Goal: Transaction & Acquisition: Purchase product/service

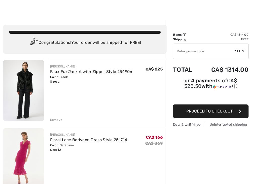
scroll to position [6, 0]
click at [56, 120] on div "Remove" at bounding box center [56, 120] width 12 height 5
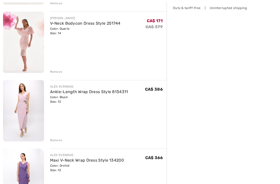
scroll to position [126, 0]
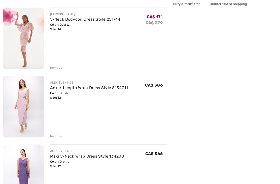
click at [25, 101] on img at bounding box center [23, 106] width 41 height 61
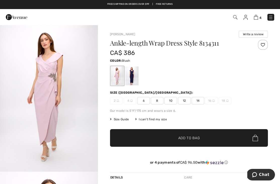
click at [200, 103] on span "14" at bounding box center [198, 101] width 13 height 8
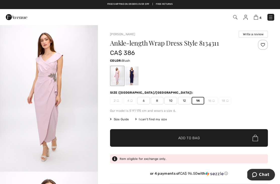
click at [206, 142] on span "✔ Added to Bag Add to Bag" at bounding box center [189, 138] width 158 height 18
click at [255, 21] on div "5 Added to Bag Joseph Ribkoff Floral Lace Bodycon Dress Style 251714 CA$ 166 CA…" at bounding box center [197, 17] width 161 height 10
click at [256, 20] on img at bounding box center [256, 17] width 4 height 5
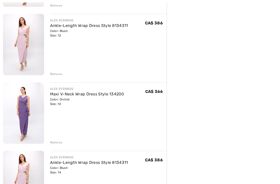
scroll to position [189, 0]
click at [23, 104] on img at bounding box center [23, 112] width 41 height 61
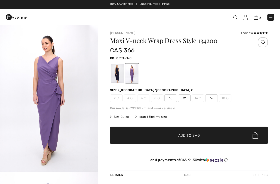
checkbox input "true"
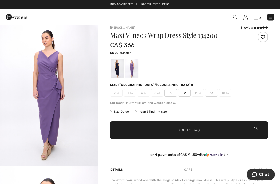
scroll to position [7, 0]
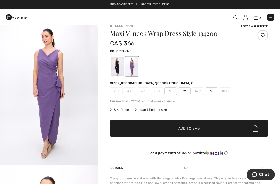
click at [38, 106] on img "1 / 6" at bounding box center [49, 91] width 98 height 147
click at [119, 72] on div at bounding box center [117, 66] width 13 height 19
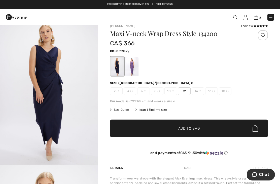
click at [135, 71] on div at bounding box center [131, 66] width 13 height 19
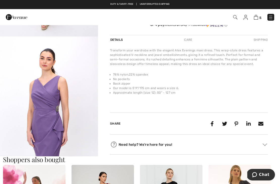
scroll to position [135, 0]
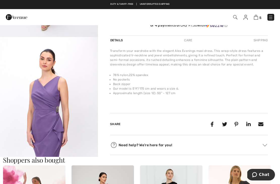
click at [43, 118] on img "2 / 6" at bounding box center [49, 110] width 98 height 147
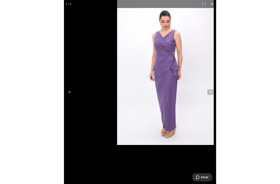
scroll to position [135, 0]
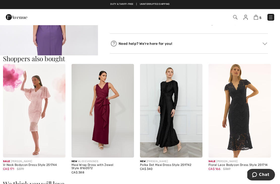
scroll to position [415, 0]
click at [114, 127] on img at bounding box center [103, 111] width 62 height 94
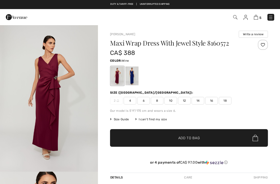
checkbox input "true"
click at [137, 80] on div at bounding box center [131, 75] width 13 height 19
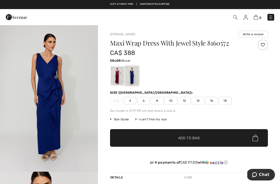
click at [118, 79] on div at bounding box center [117, 75] width 13 height 19
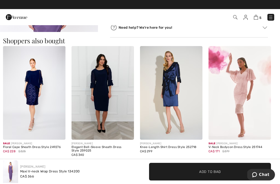
click at [260, 16] on span "5" at bounding box center [260, 18] width 2 height 4
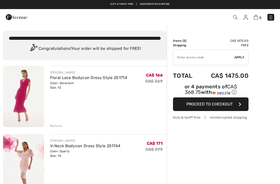
checkbox input "true"
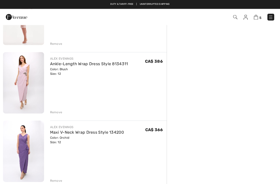
scroll to position [150, 0]
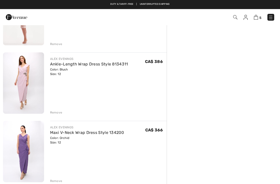
click at [33, 77] on img at bounding box center [23, 82] width 41 height 61
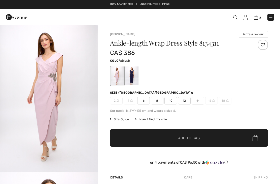
checkbox input "true"
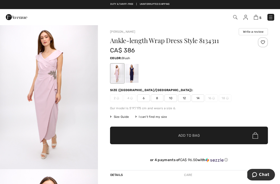
scroll to position [2, 0]
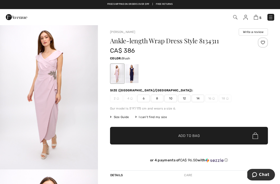
click at [261, 16] on span "5" at bounding box center [260, 18] width 2 height 4
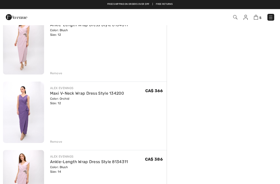
scroll to position [189, 0]
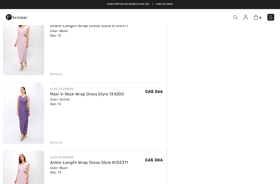
click at [54, 74] on div "Remove" at bounding box center [56, 74] width 12 height 5
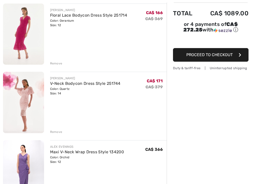
scroll to position [63, 0]
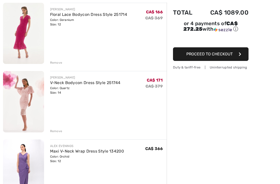
click at [18, 42] on img at bounding box center [23, 33] width 41 height 61
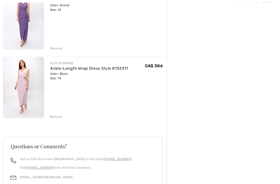
scroll to position [215, 0]
click at [20, 85] on img at bounding box center [23, 86] width 41 height 61
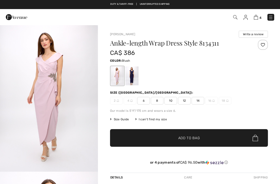
checkbox input "true"
click at [46, 85] on img "1 / 3" at bounding box center [49, 98] width 98 height 147
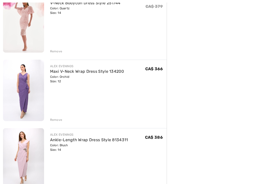
scroll to position [143, 0]
click at [26, 82] on img at bounding box center [23, 89] width 41 height 61
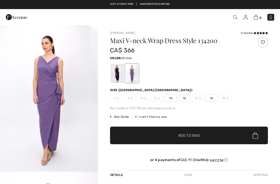
checkbox input "true"
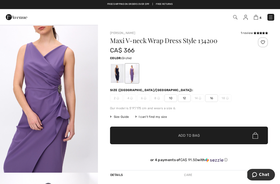
scroll to position [440, 0]
click at [257, 16] on img at bounding box center [256, 17] width 4 height 5
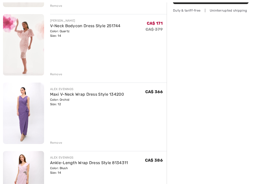
scroll to position [121, 0]
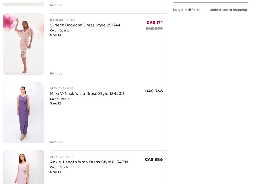
click at [25, 109] on img at bounding box center [23, 112] width 41 height 61
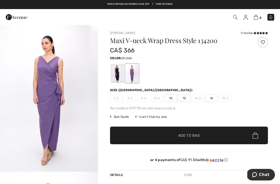
click at [257, 19] on img at bounding box center [256, 17] width 4 height 5
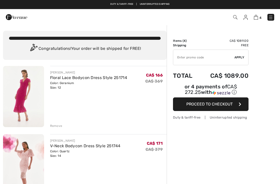
checkbox input "true"
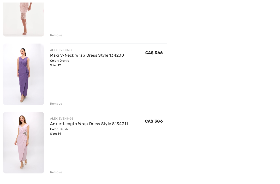
scroll to position [159, 0]
click at [20, 141] on img at bounding box center [23, 142] width 41 height 61
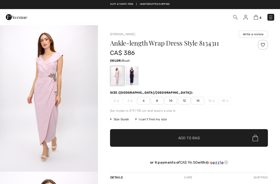
checkbox input "true"
click at [43, 108] on img "1 / 3" at bounding box center [49, 98] width 98 height 147
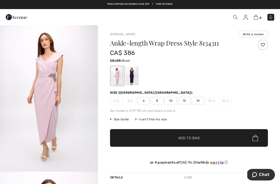
click at [261, 20] on link "4" at bounding box center [258, 17] width 8 height 6
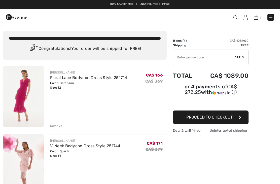
click at [21, 94] on img at bounding box center [23, 96] width 41 height 61
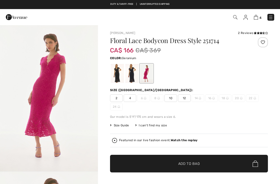
checkbox input "true"
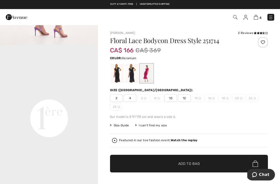
click at [261, 17] on span "4" at bounding box center [260, 18] width 2 height 4
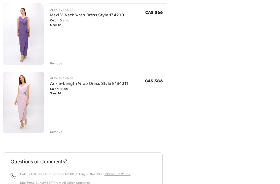
scroll to position [200, 0]
click at [27, 94] on img at bounding box center [23, 101] width 41 height 61
